Goal: Find specific page/section: Find specific page/section

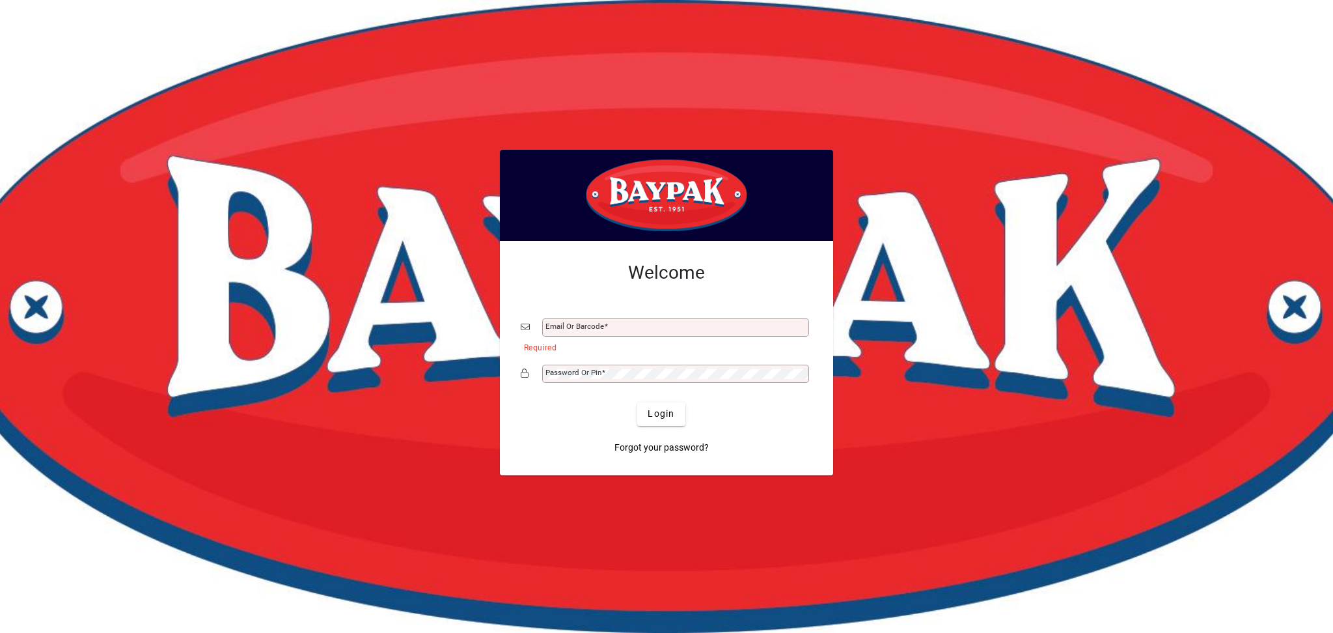
click at [579, 331] on div "Email or Barcode" at bounding box center [675, 327] width 267 height 18
click at [585, 328] on input "Email or Barcode" at bounding box center [676, 327] width 263 height 10
type input "**********"
drag, startPoint x: 594, startPoint y: 360, endPoint x: 599, endPoint y: 370, distance: 11.4
click at [594, 362] on div "**********" at bounding box center [667, 356] width 292 height 82
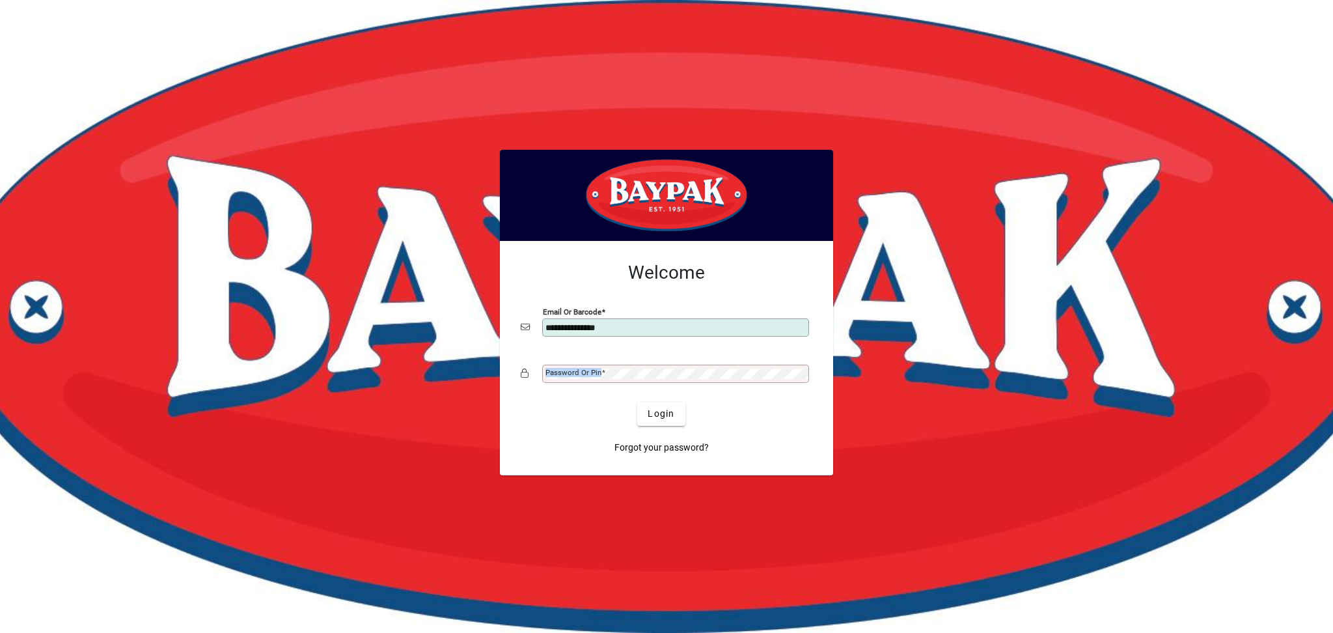
click at [601, 374] on span at bounding box center [603, 372] width 4 height 9
click at [637, 402] on button "Login" at bounding box center [661, 413] width 48 height 23
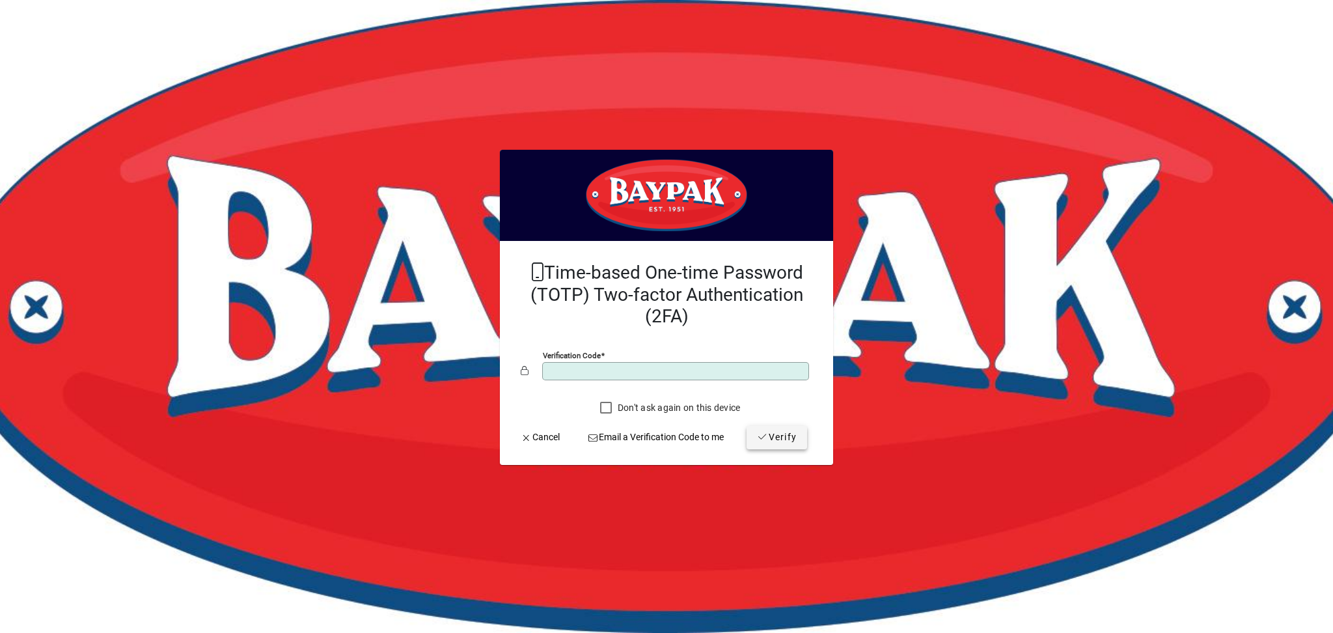
type input "******"
click at [767, 444] on span "Verify" at bounding box center [777, 437] width 40 height 14
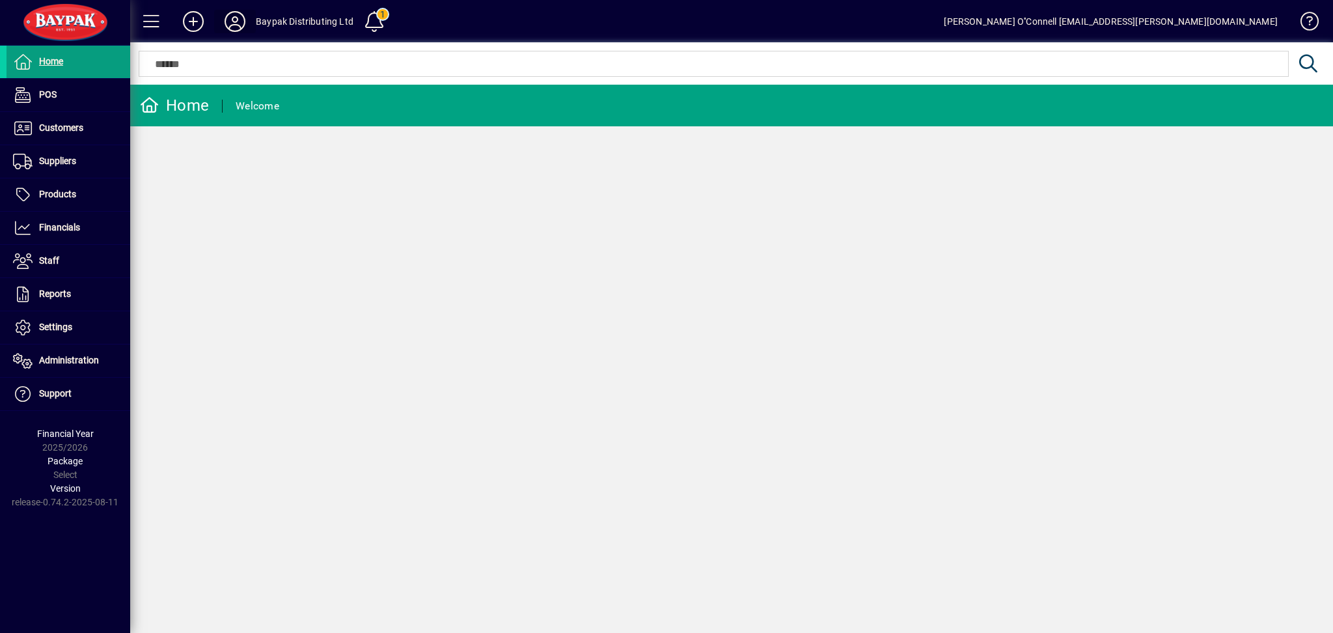
click at [232, 18] on icon at bounding box center [235, 21] width 26 height 21
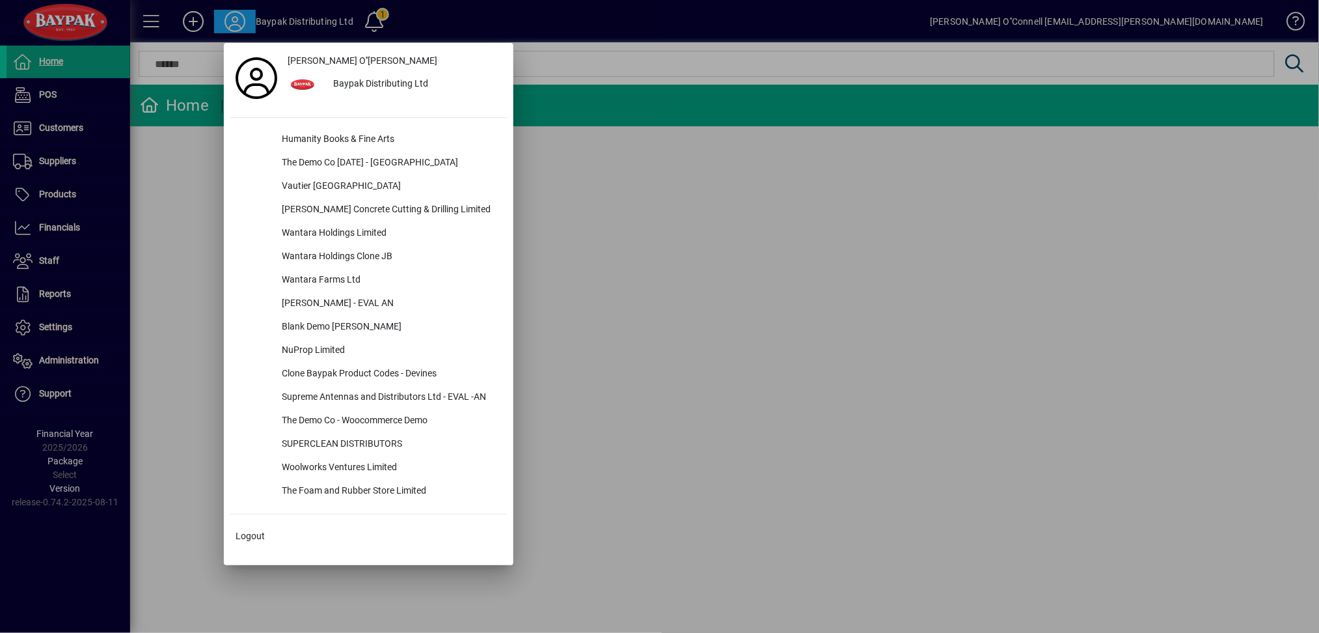
click at [644, 157] on div at bounding box center [659, 316] width 1319 height 633
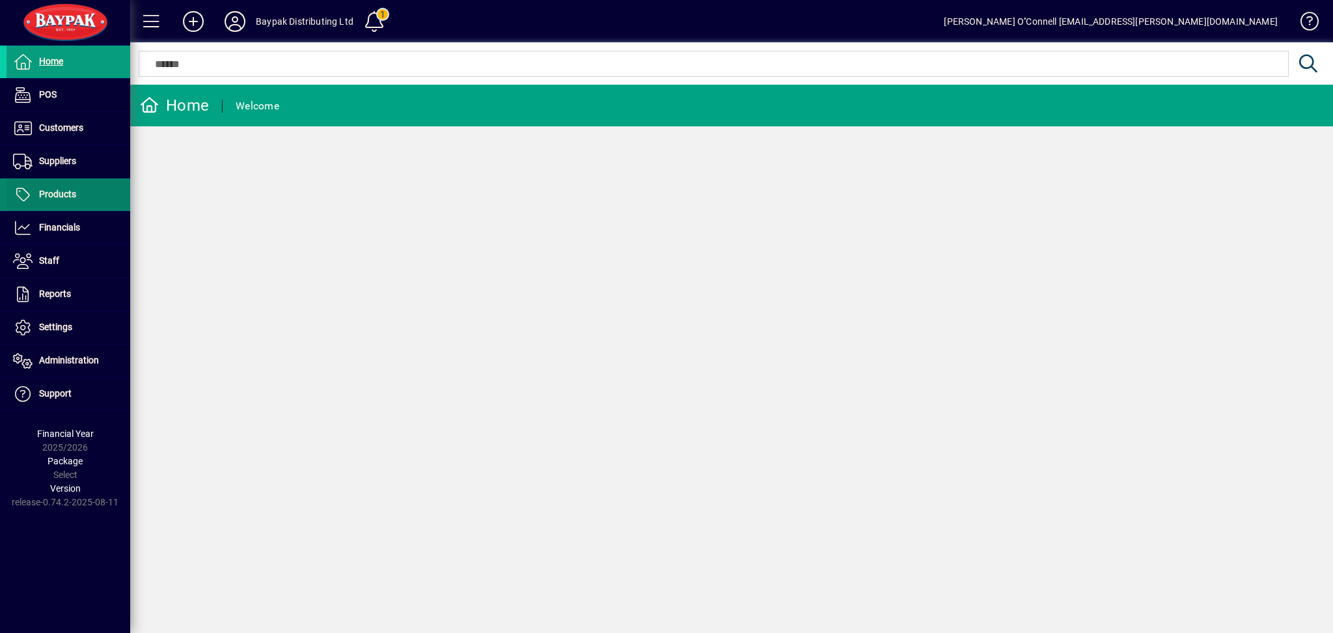
click at [85, 192] on span at bounding box center [69, 194] width 124 height 31
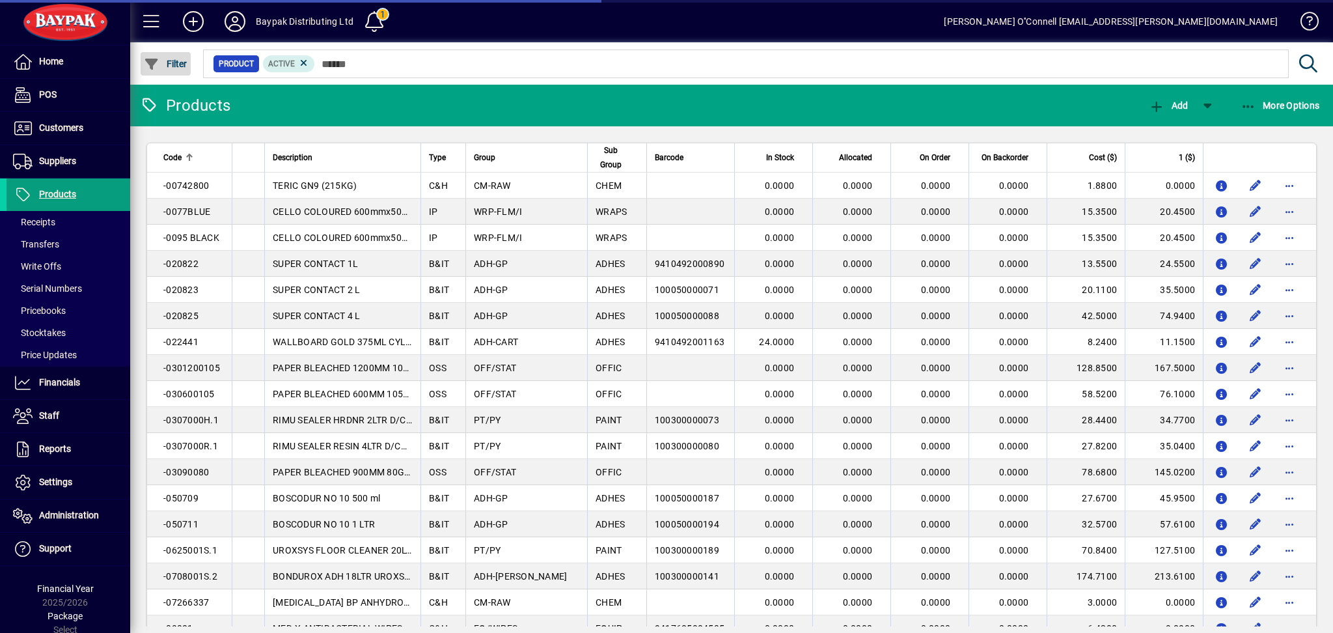
click at [185, 64] on span "Filter" at bounding box center [166, 64] width 44 height 10
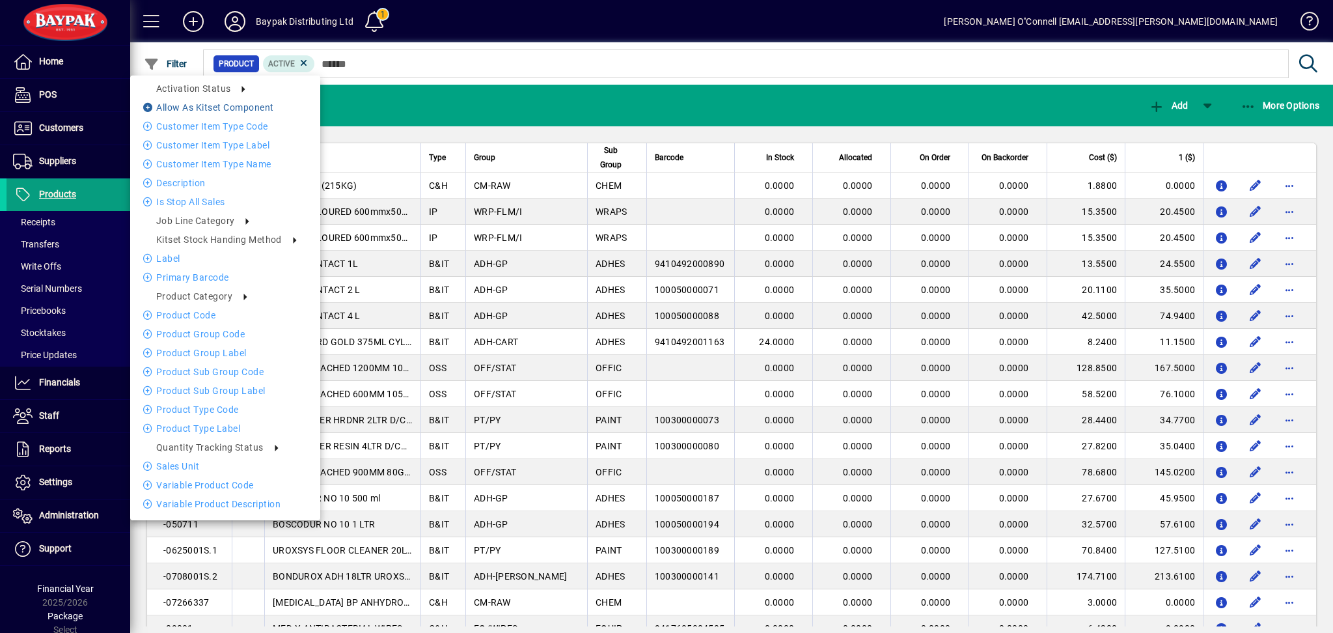
click at [150, 107] on icon at bounding box center [149, 107] width 13 height 9
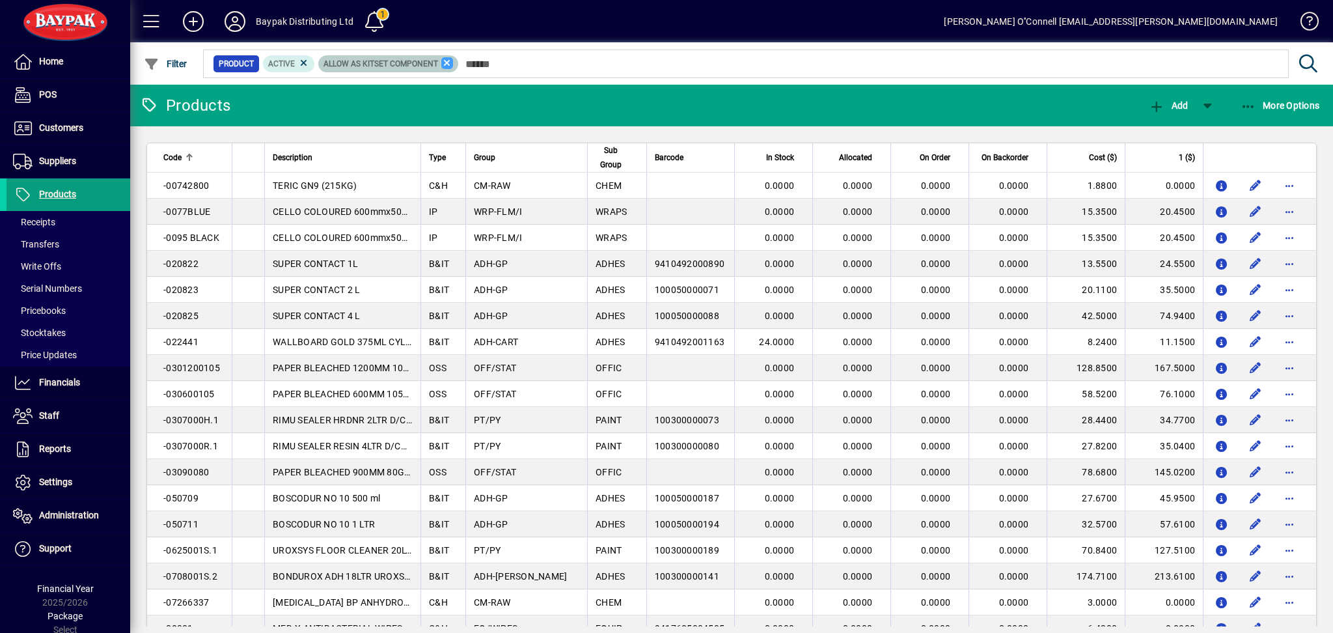
click at [450, 63] on icon at bounding box center [447, 63] width 12 height 12
click at [310, 64] on mat-chip "Active" at bounding box center [289, 63] width 52 height 17
click at [305, 63] on icon at bounding box center [304, 63] width 12 height 12
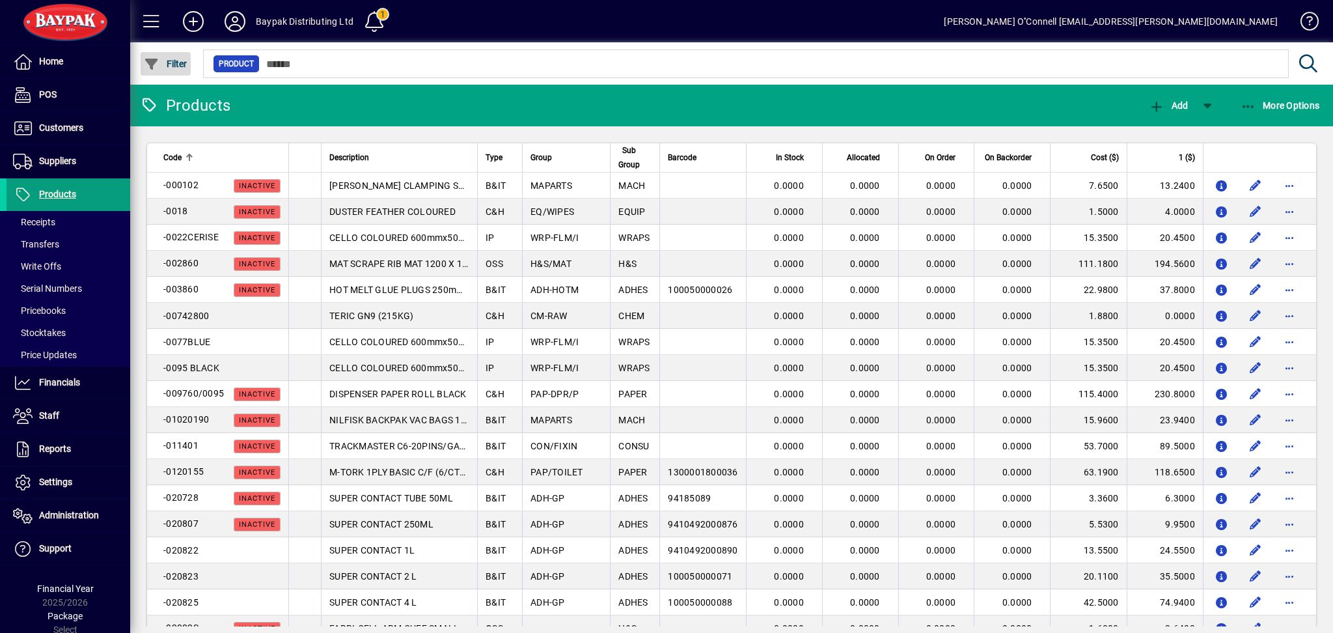
click at [169, 66] on span "Filter" at bounding box center [166, 64] width 44 height 10
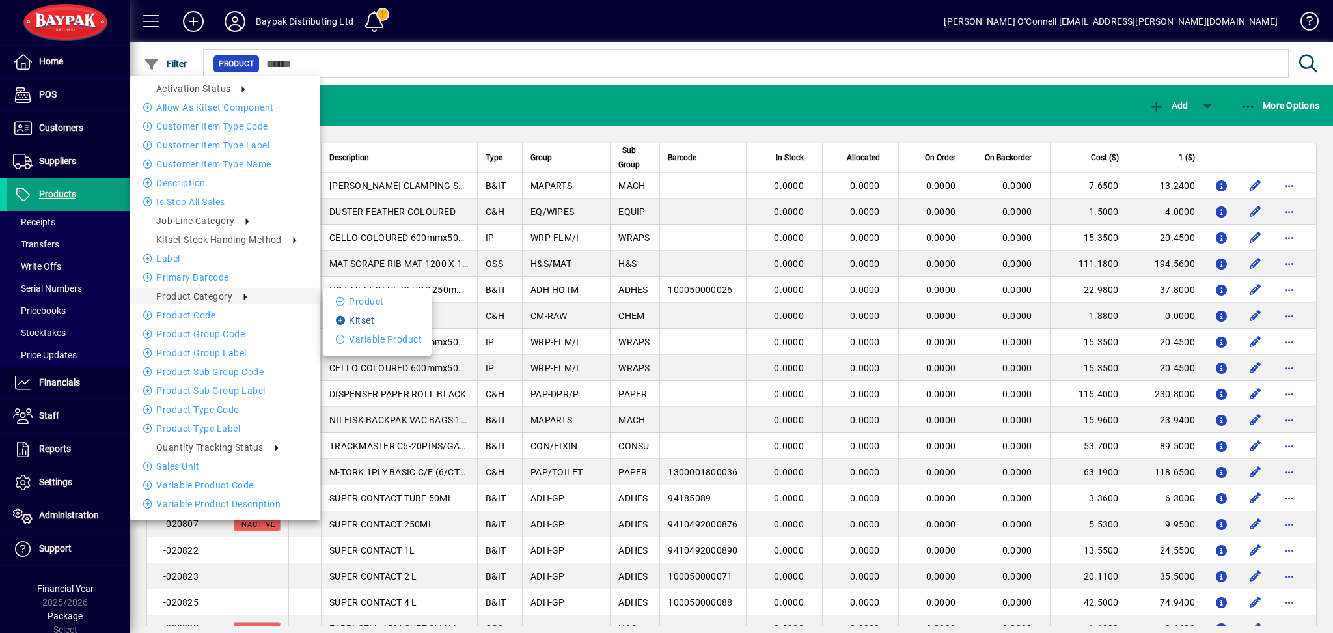
click at [349, 322] on li "Kitset" at bounding box center [377, 320] width 109 height 16
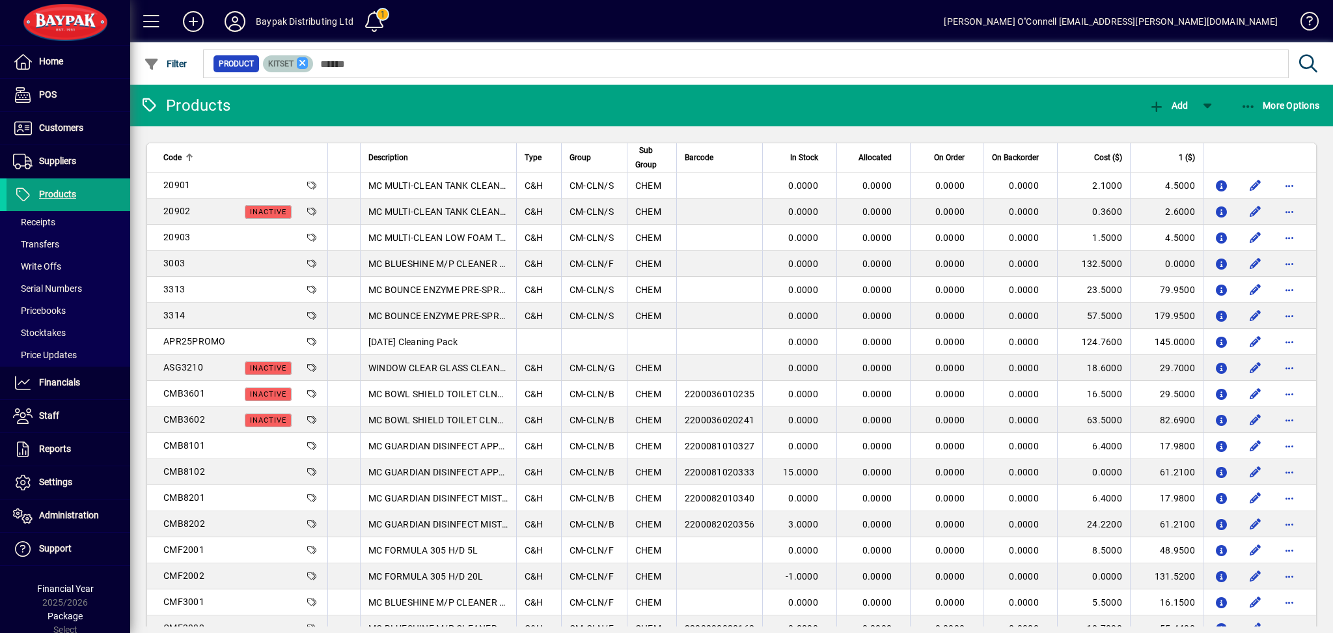
click at [303, 61] on icon at bounding box center [303, 63] width 12 height 12
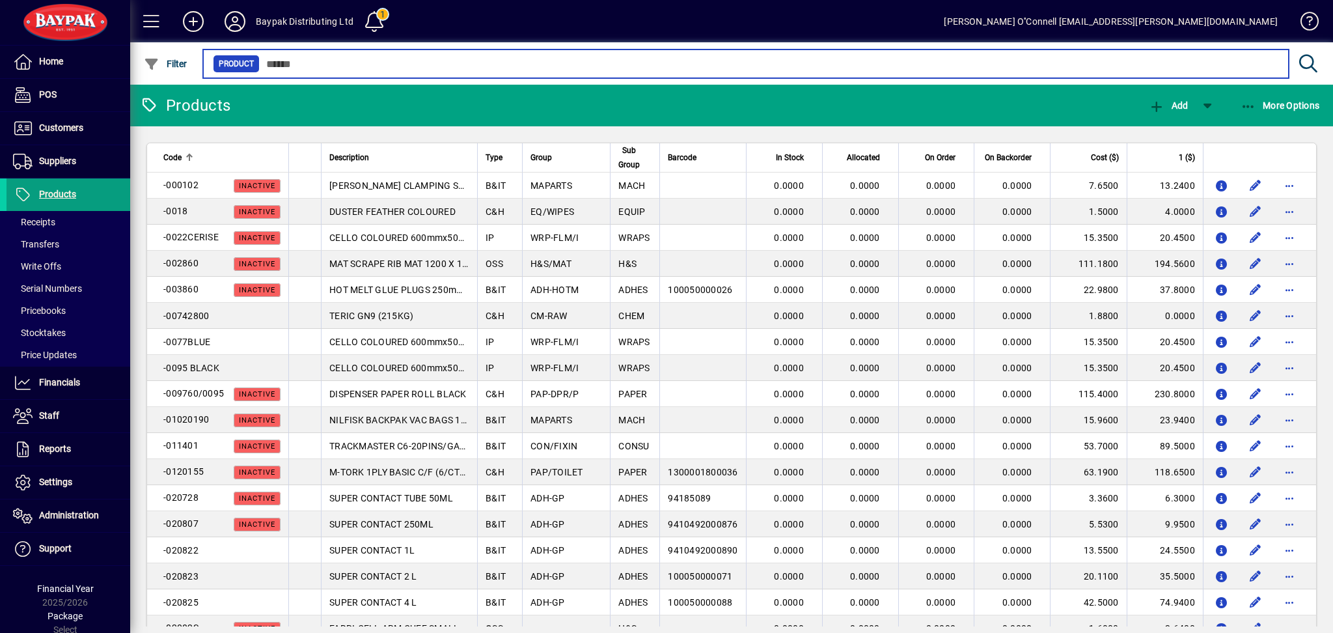
click at [325, 62] on input "text" at bounding box center [769, 64] width 1019 height 18
